Goal: Information Seeking & Learning: Learn about a topic

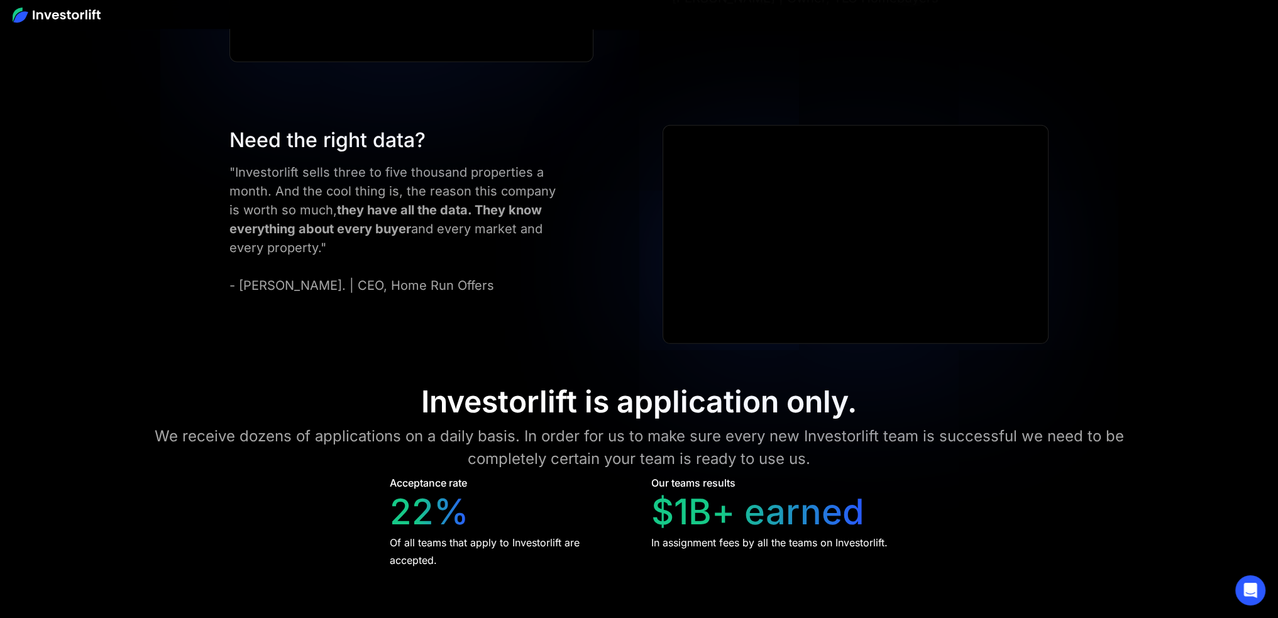
scroll to position [5763, 0]
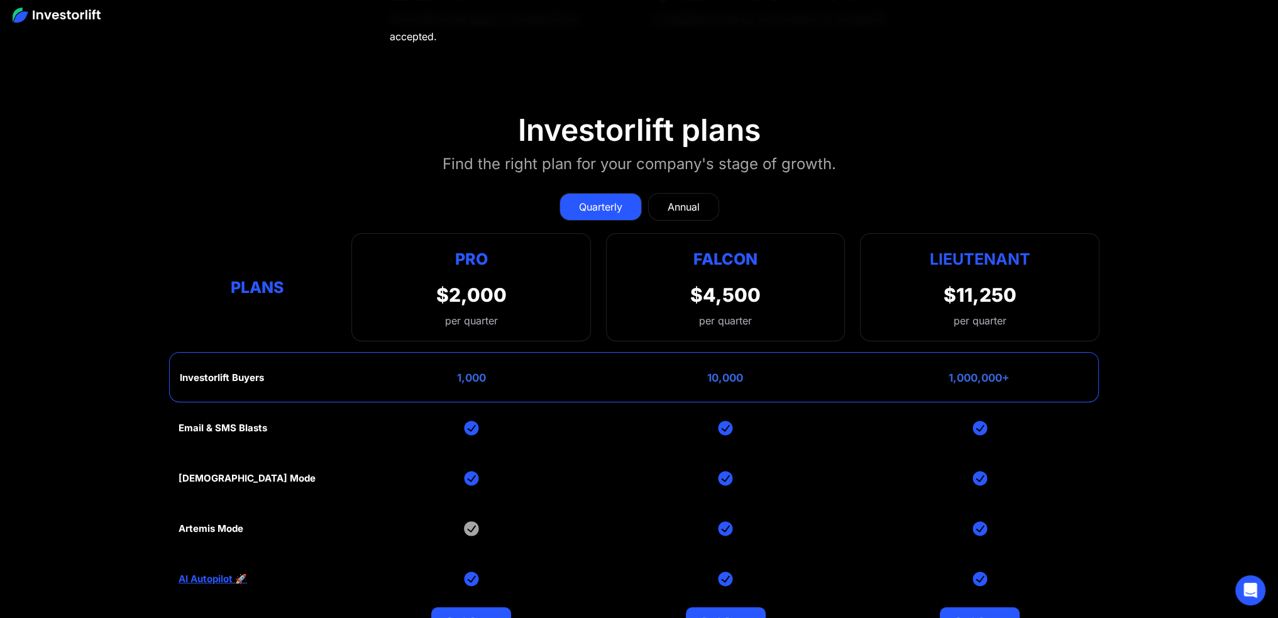
click at [700, 204] on link "Annual" at bounding box center [683, 207] width 71 height 28
click at [579, 203] on div "Quarterly" at bounding box center [600, 206] width 43 height 15
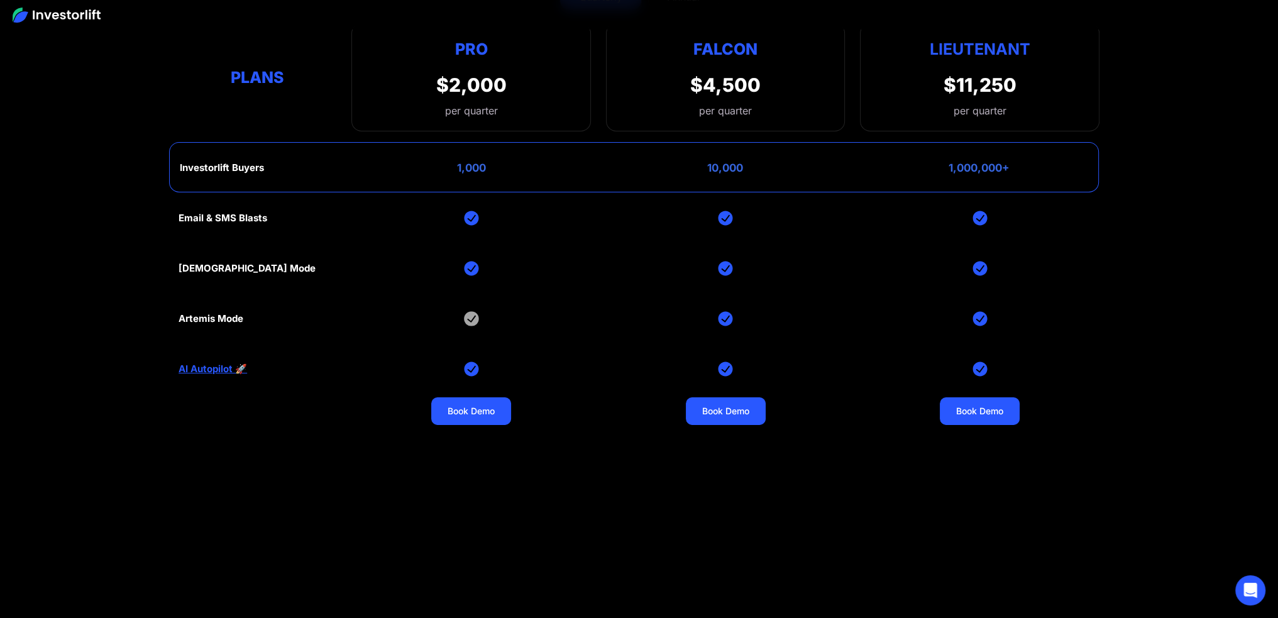
scroll to position [5868, 0]
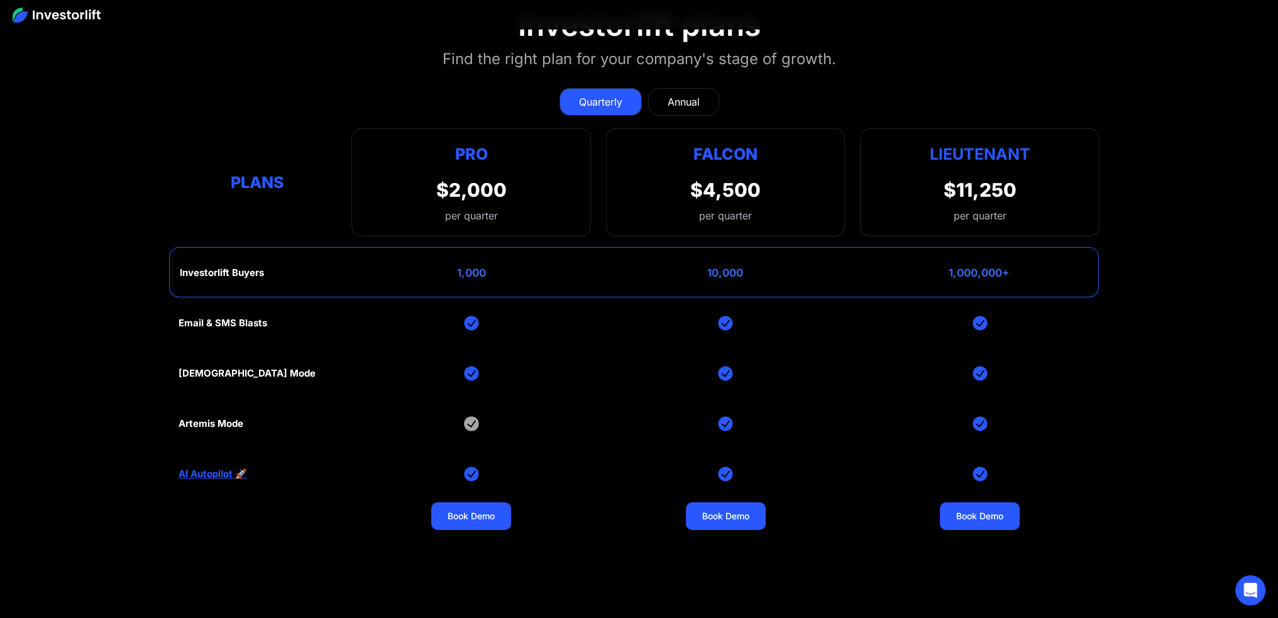
click at [211, 469] on link "AI Autopilot 🚀" at bounding box center [213, 473] width 69 height 11
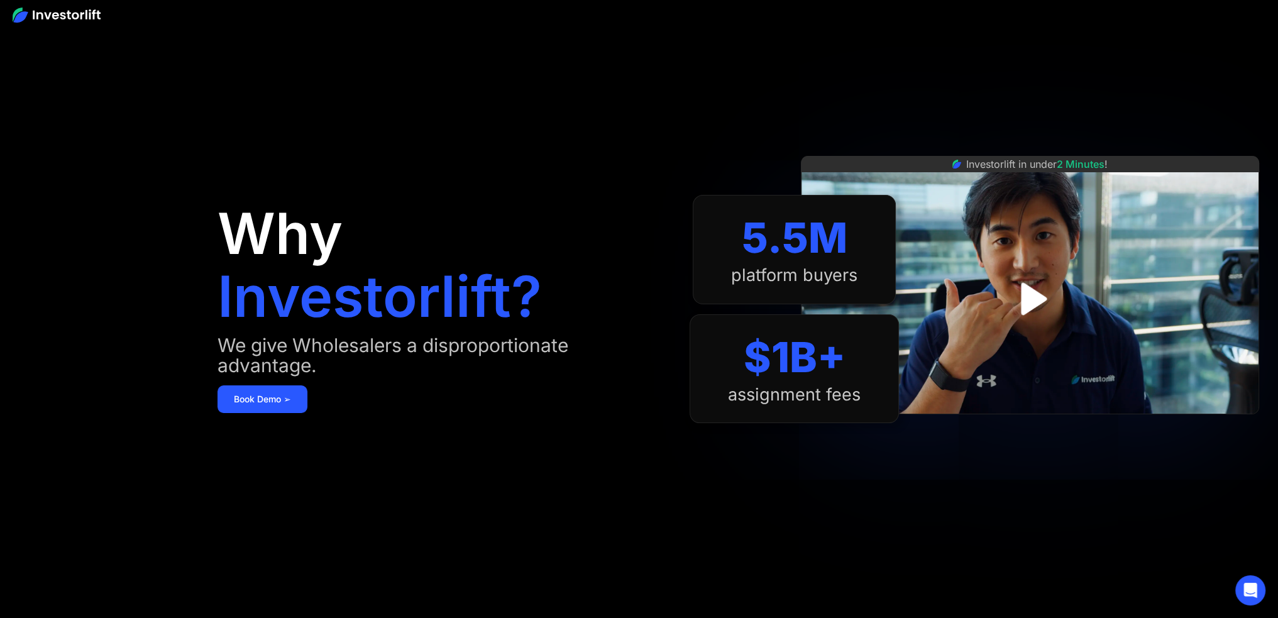
click at [66, 15] on img at bounding box center [57, 15] width 88 height 15
